Goal: Information Seeking & Learning: Learn about a topic

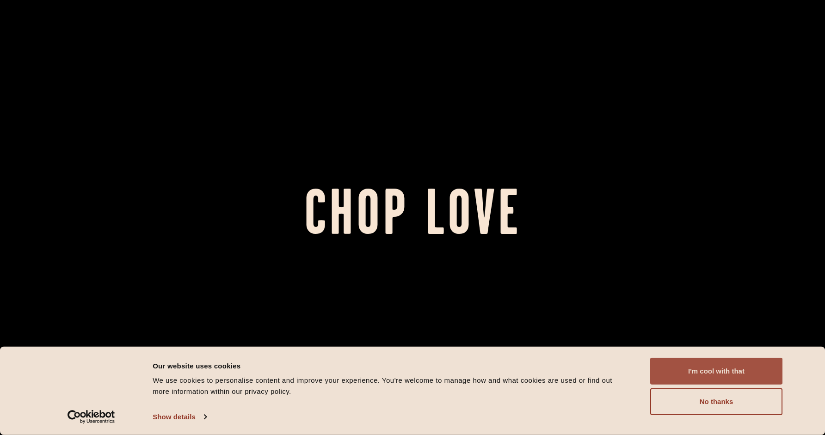
click at [719, 369] on button "I'm cool with that" at bounding box center [716, 371] width 132 height 27
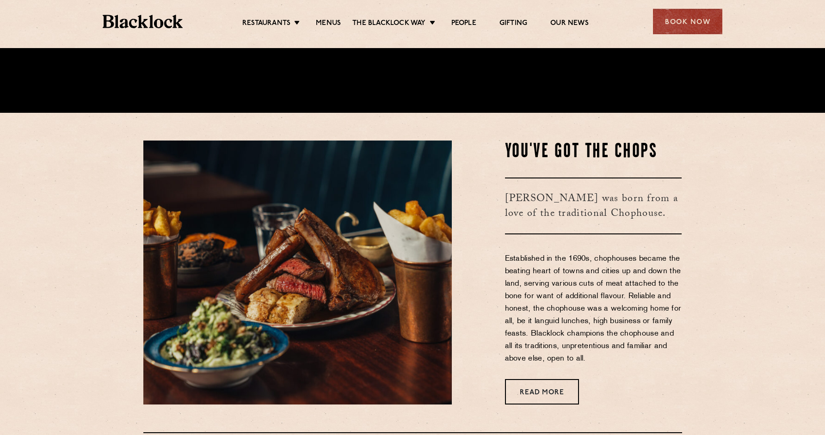
scroll to position [320, 0]
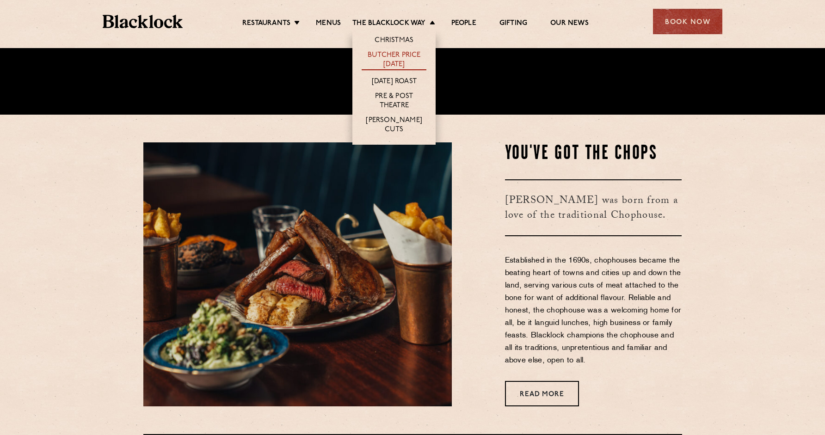
click at [387, 52] on link "Butcher Price [DATE]" at bounding box center [393, 60] width 65 height 19
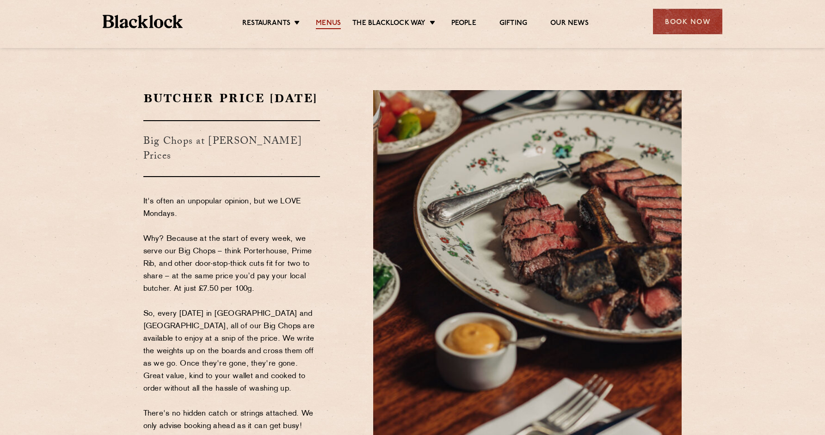
click at [328, 20] on link "Menus" at bounding box center [328, 24] width 25 height 10
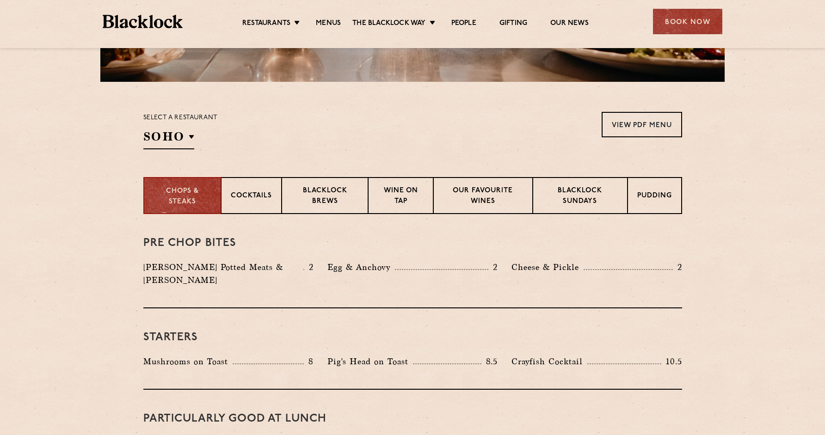
scroll to position [260, 0]
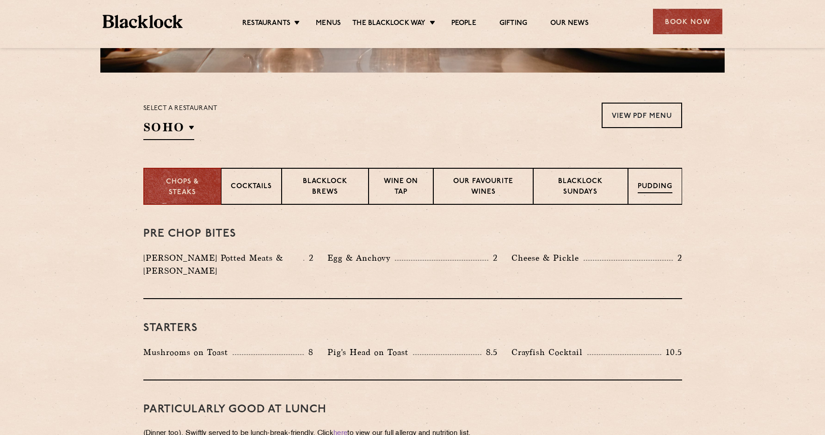
click at [650, 193] on div "Pudding" at bounding box center [655, 186] width 54 height 37
